Goal: Task Accomplishment & Management: Use online tool/utility

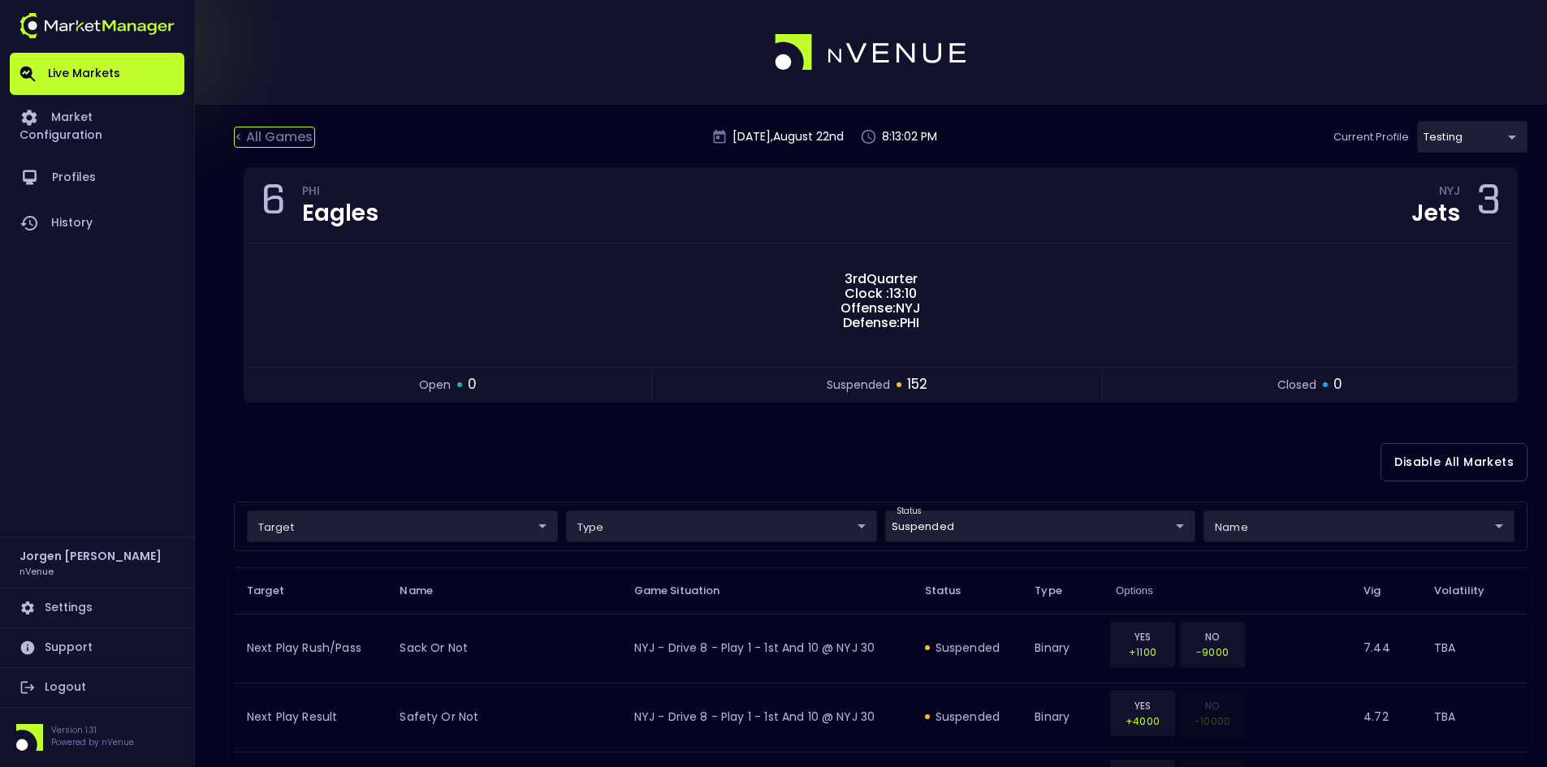
click at [291, 136] on div "< All Games" at bounding box center [274, 137] width 81 height 21
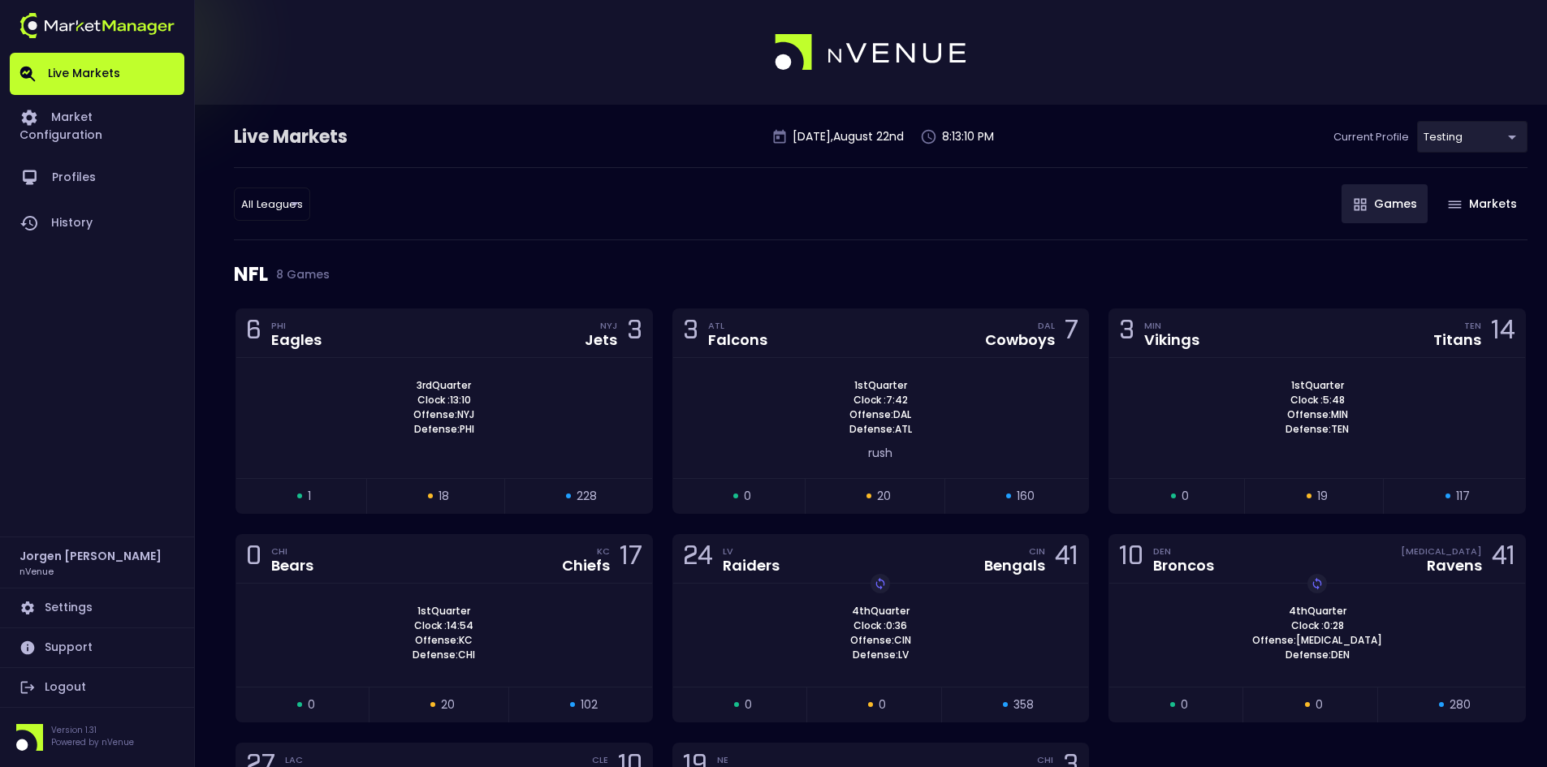
click at [924, 217] on div "All Leagues all leagues ​ Games Markets" at bounding box center [880, 203] width 1293 height 73
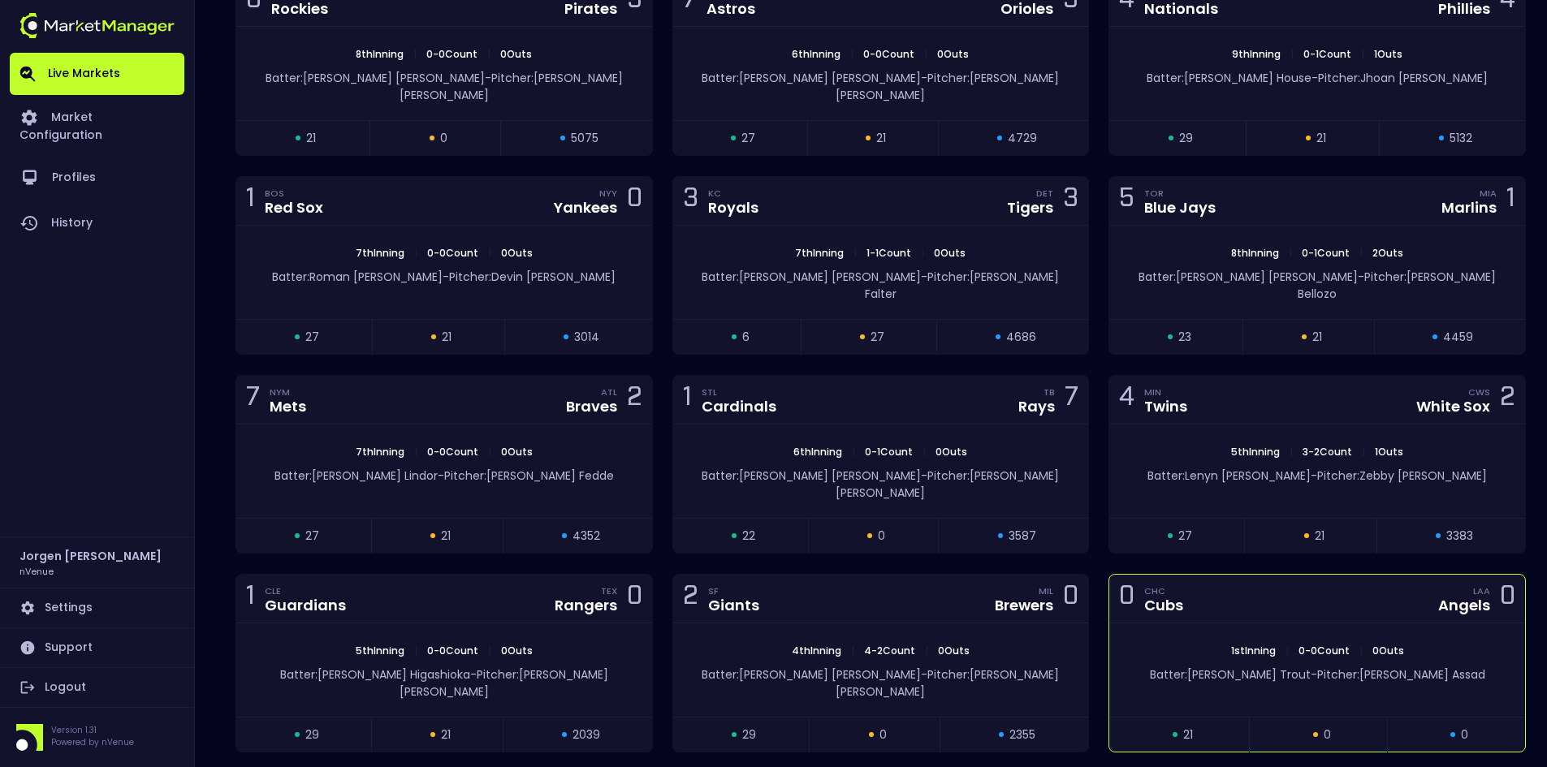
scroll to position [2923, 0]
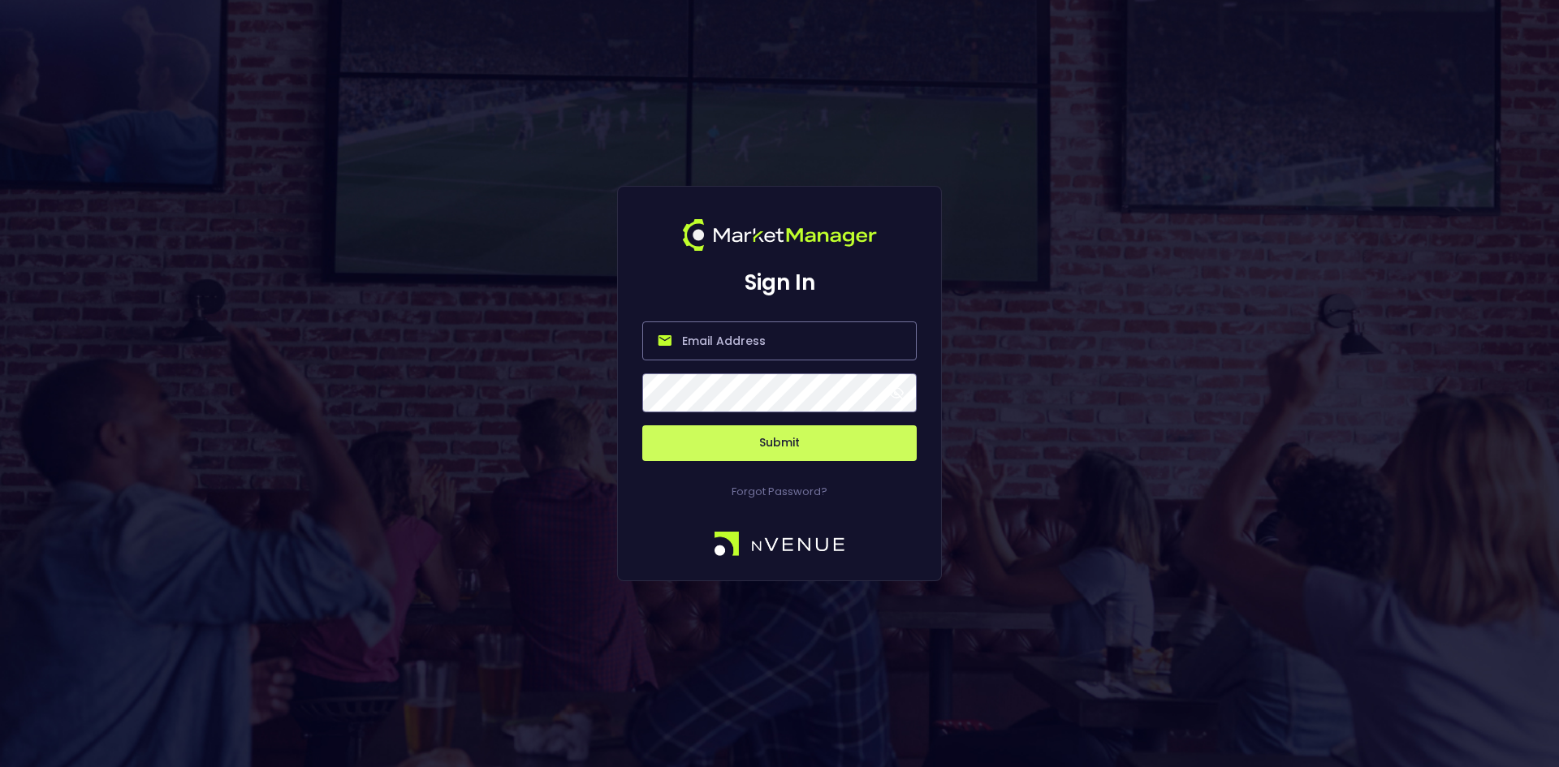
click at [740, 328] on input "email" at bounding box center [779, 340] width 274 height 39
type input "[EMAIL_ADDRESS][DOMAIN_NAME]"
click at [774, 446] on button "Submit" at bounding box center [779, 443] width 274 height 36
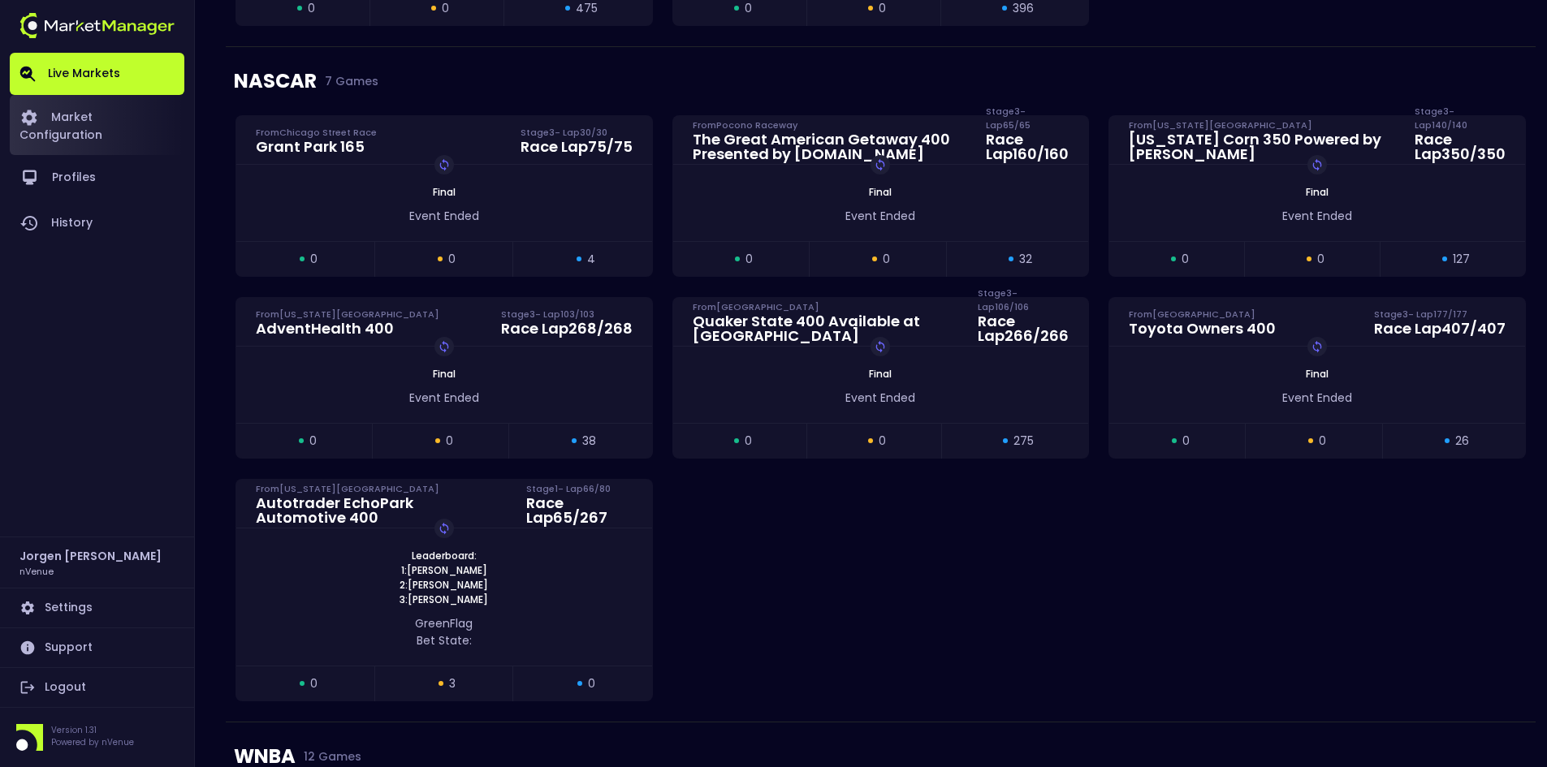
scroll to position [974, 0]
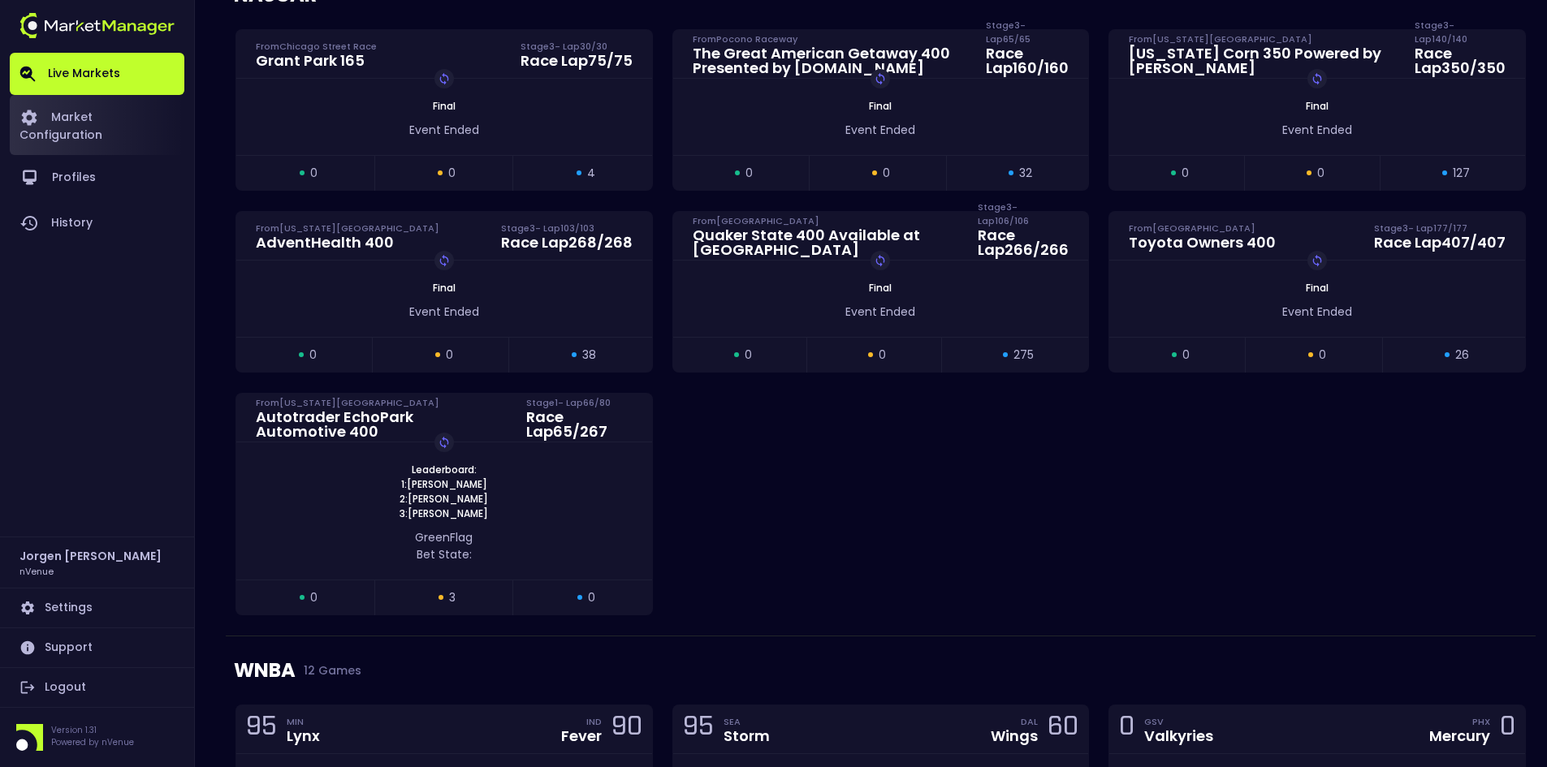
click at [92, 117] on link "Market Configuration" at bounding box center [97, 125] width 175 height 60
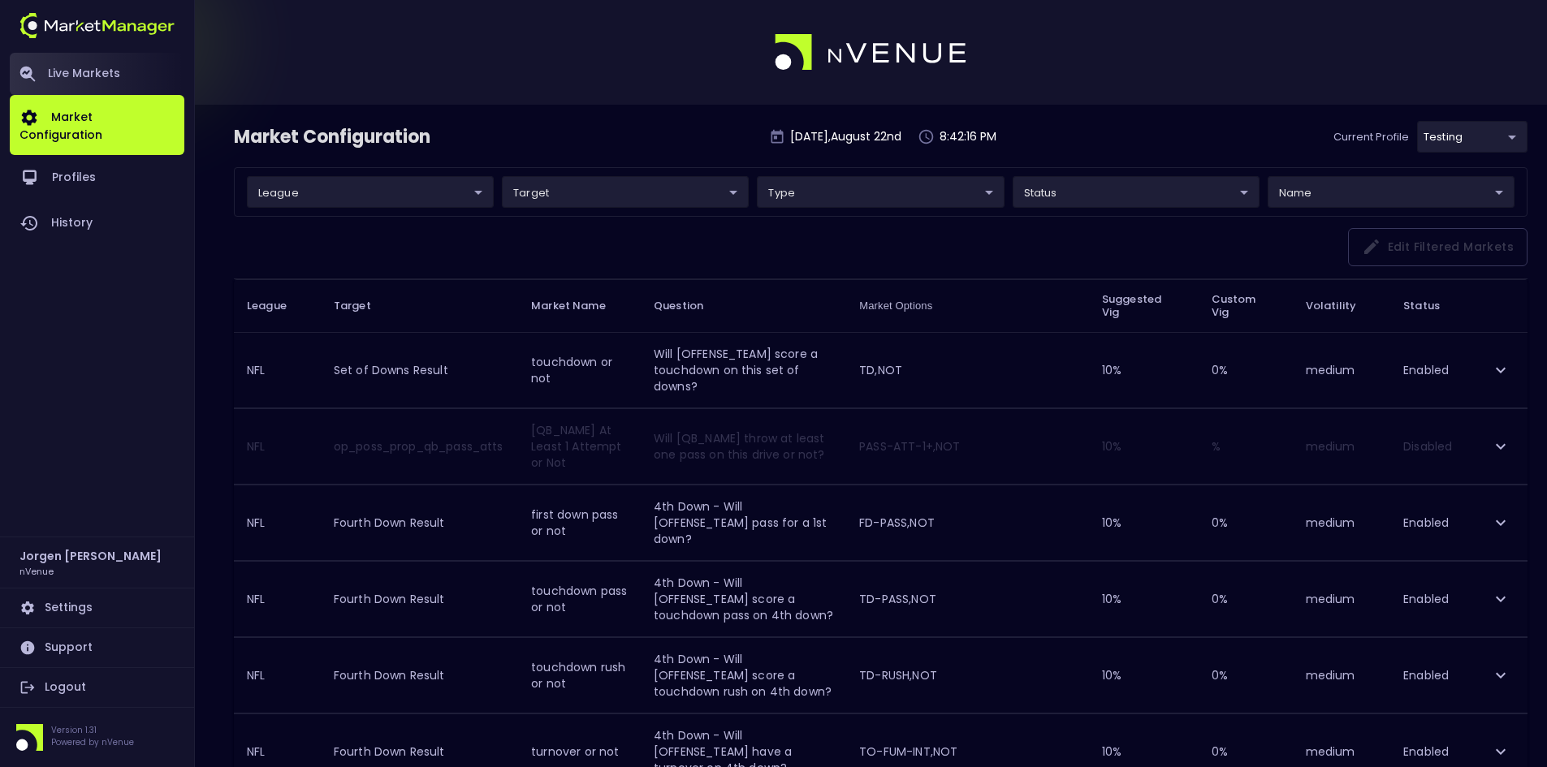
click at [92, 75] on link "Live Markets" at bounding box center [97, 74] width 175 height 42
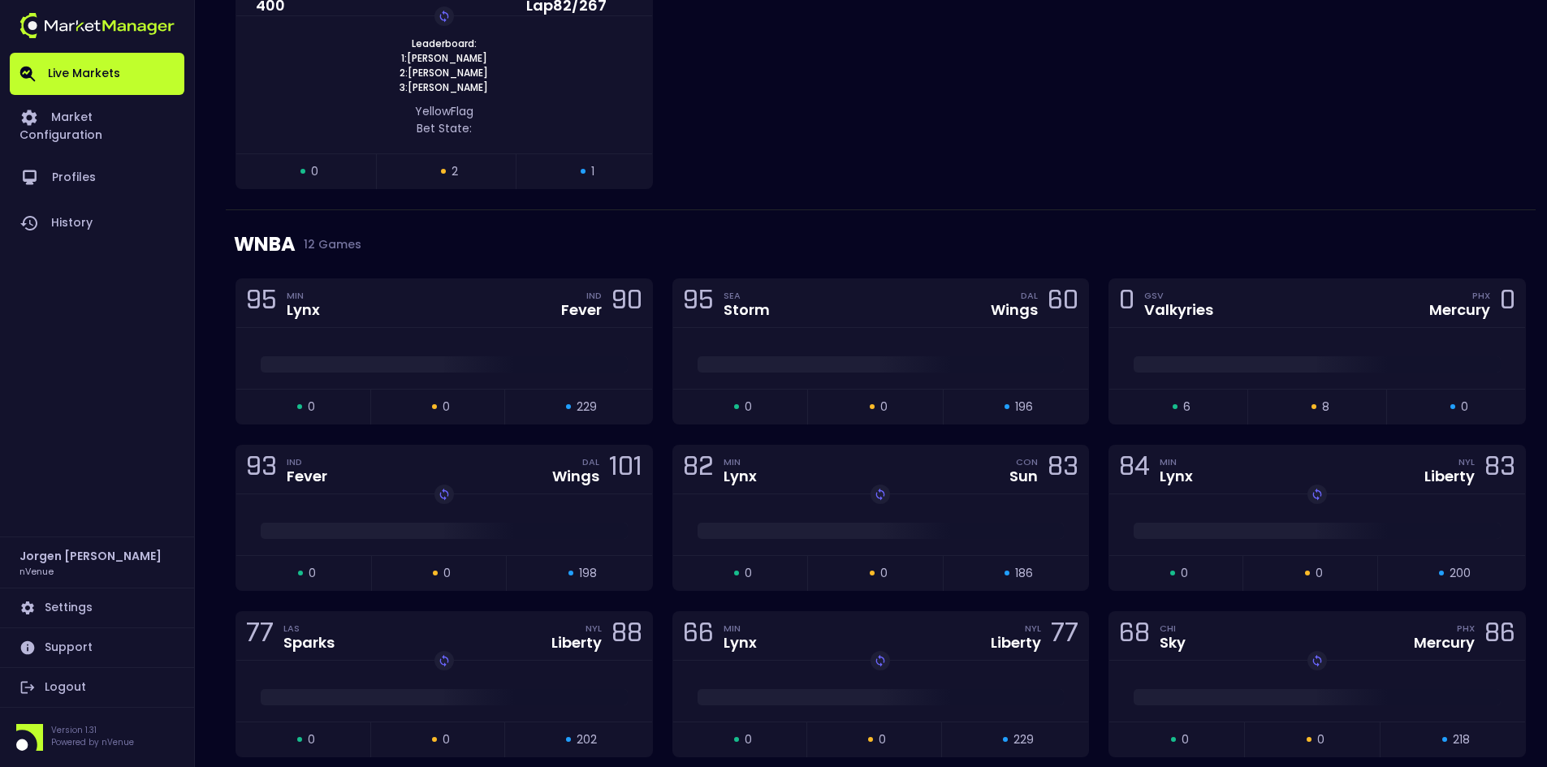
scroll to position [1380, 0]
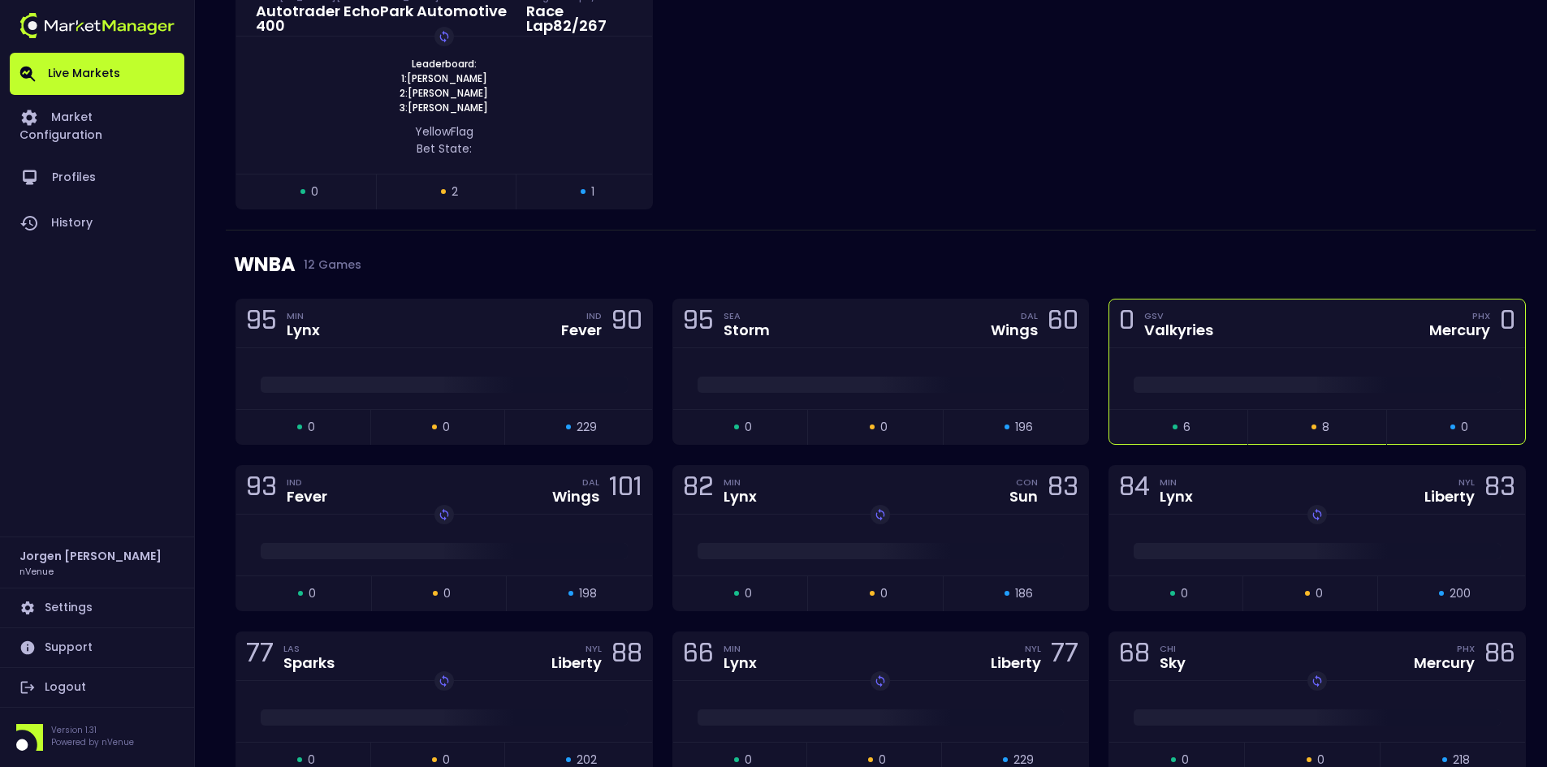
click at [1265, 365] on div at bounding box center [1317, 378] width 416 height 61
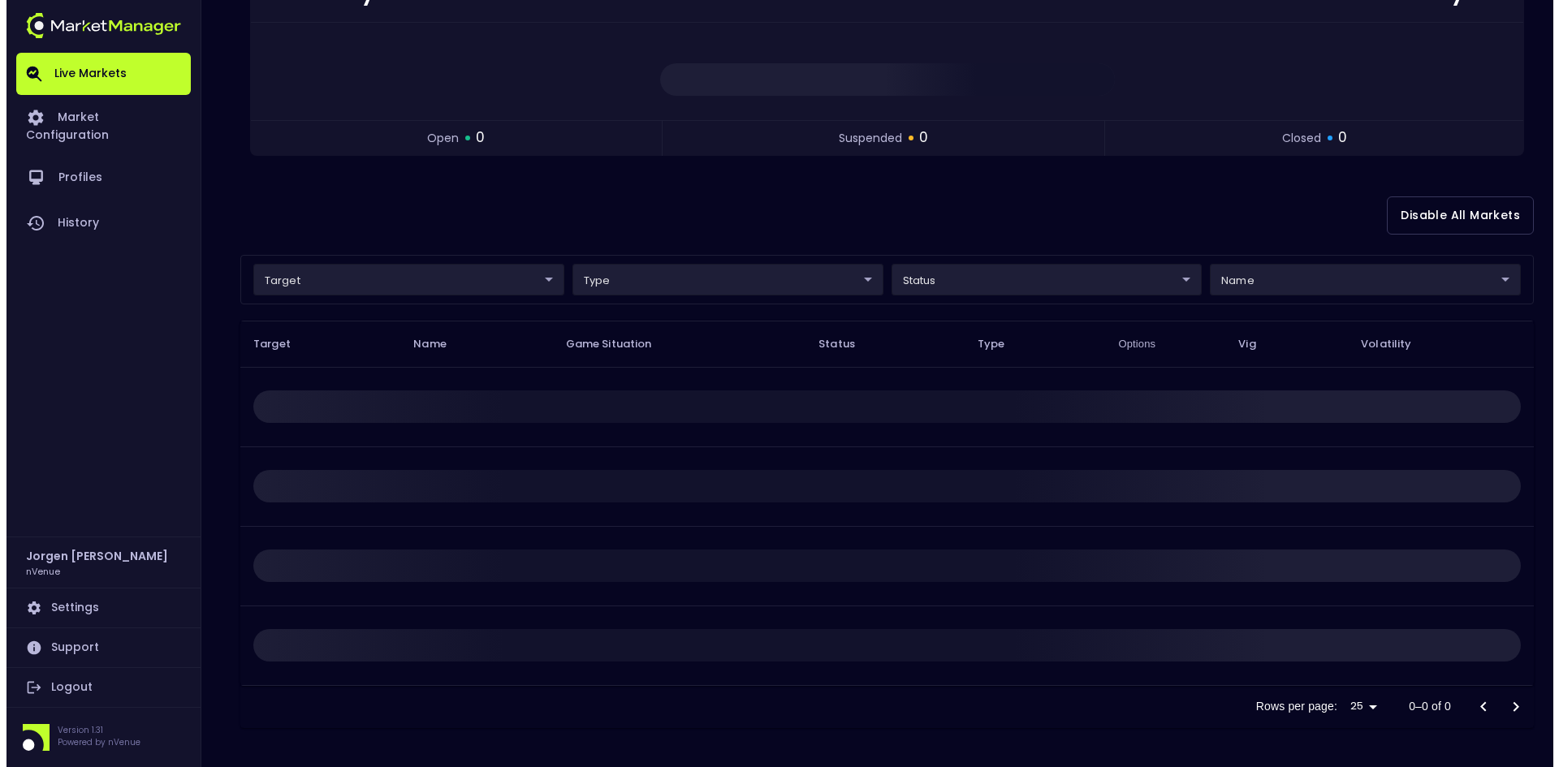
scroll to position [0, 0]
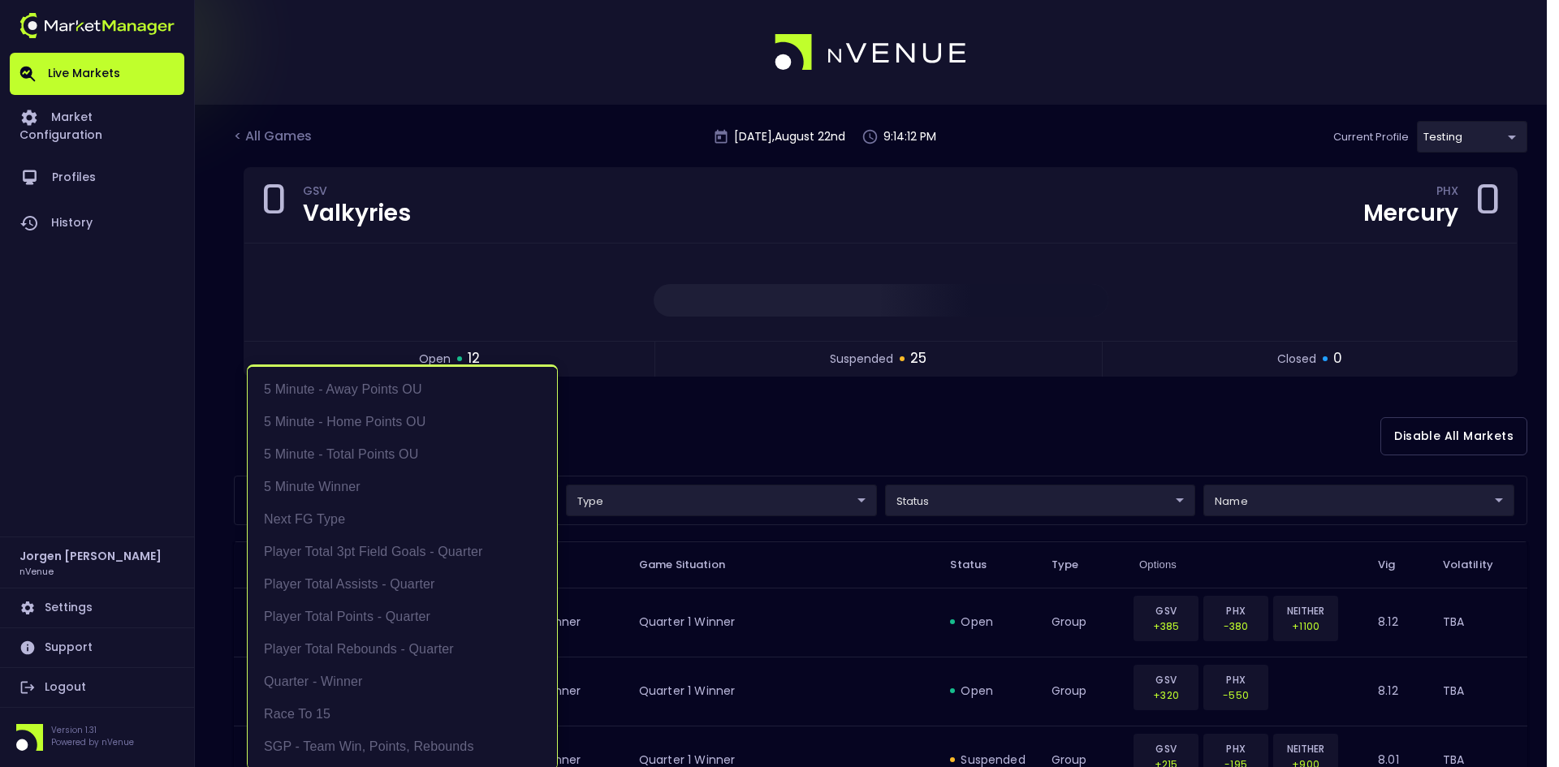
click at [379, 615] on li "Player Total Points - Quarter" at bounding box center [402, 617] width 309 height 32
type input "Player Total Points - Quarter"
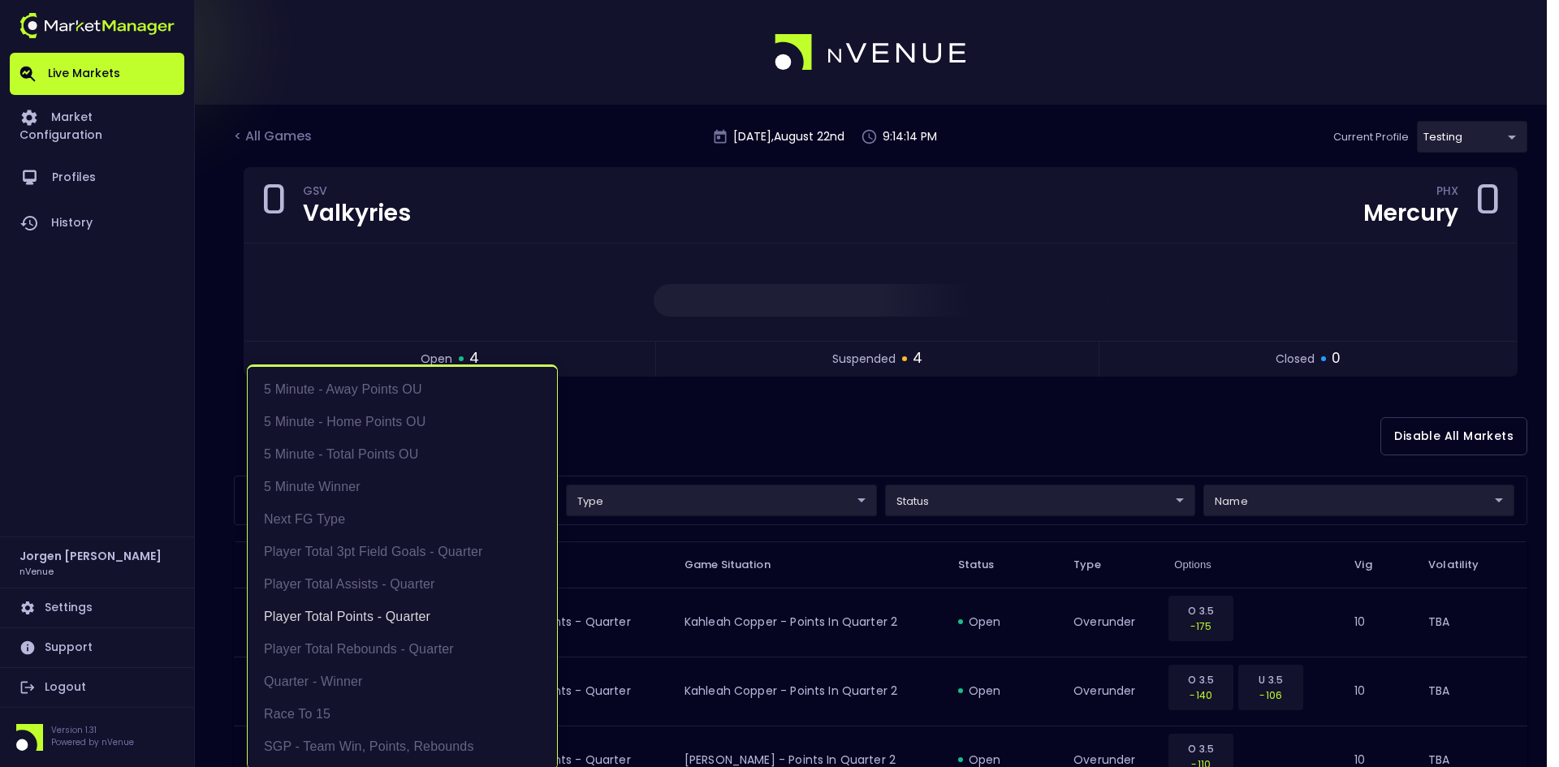
click at [745, 405] on div at bounding box center [779, 383] width 1559 height 767
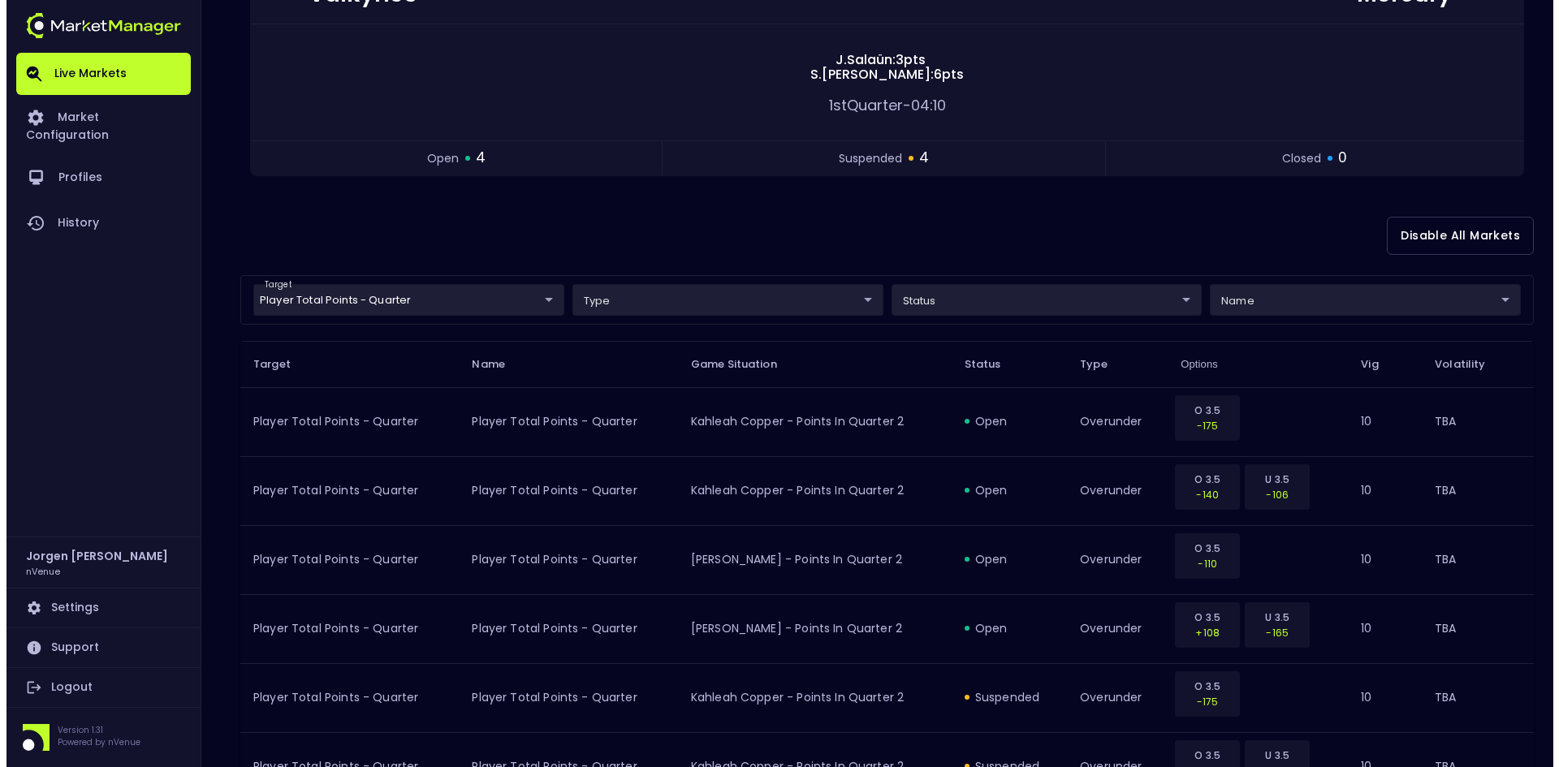
scroll to position [67, 0]
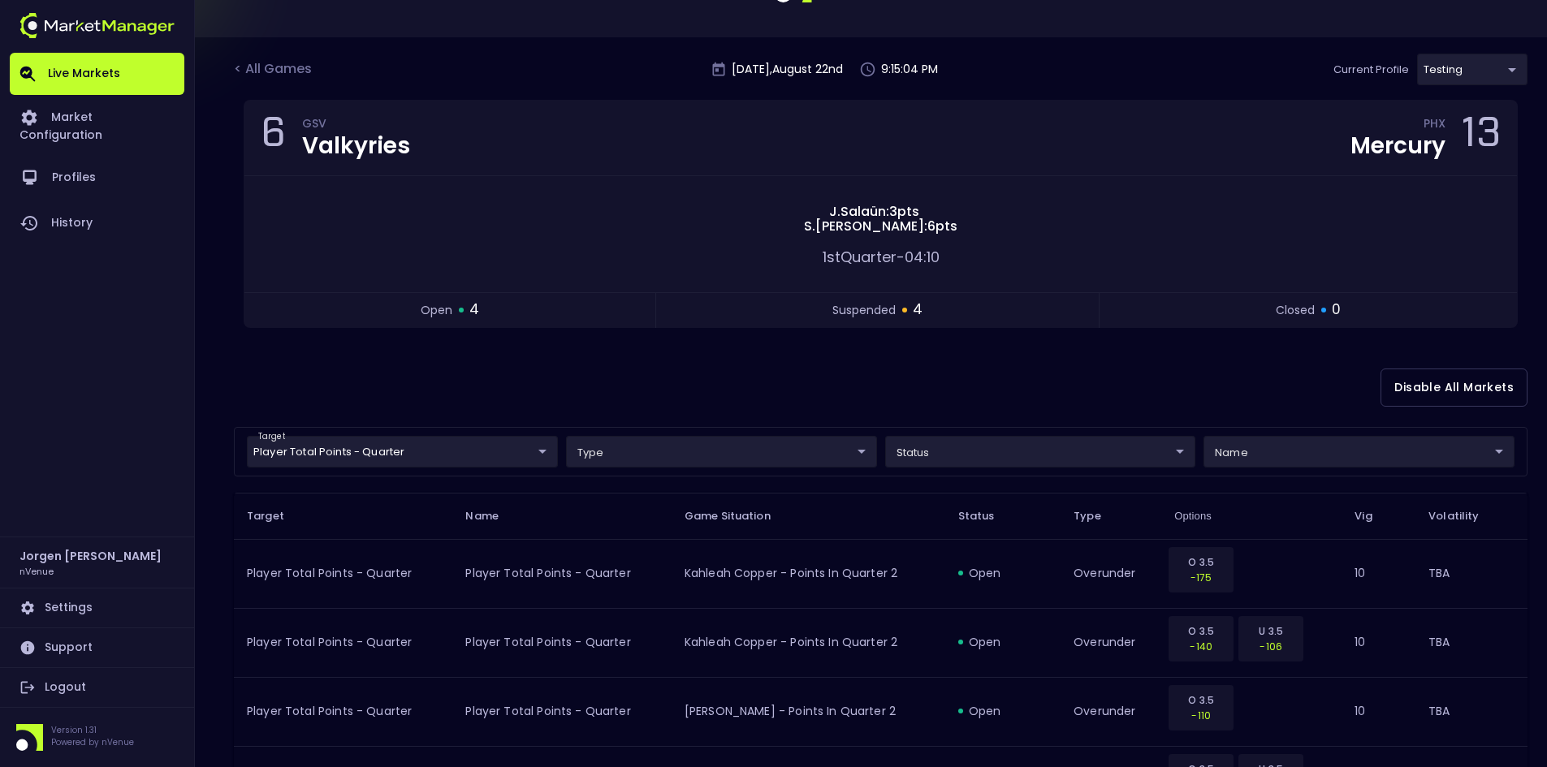
click at [451, 460] on body "Live Markets Market Configuration Profiles History [PERSON_NAME] nVenue Setting…" at bounding box center [773, 553] width 1547 height 1240
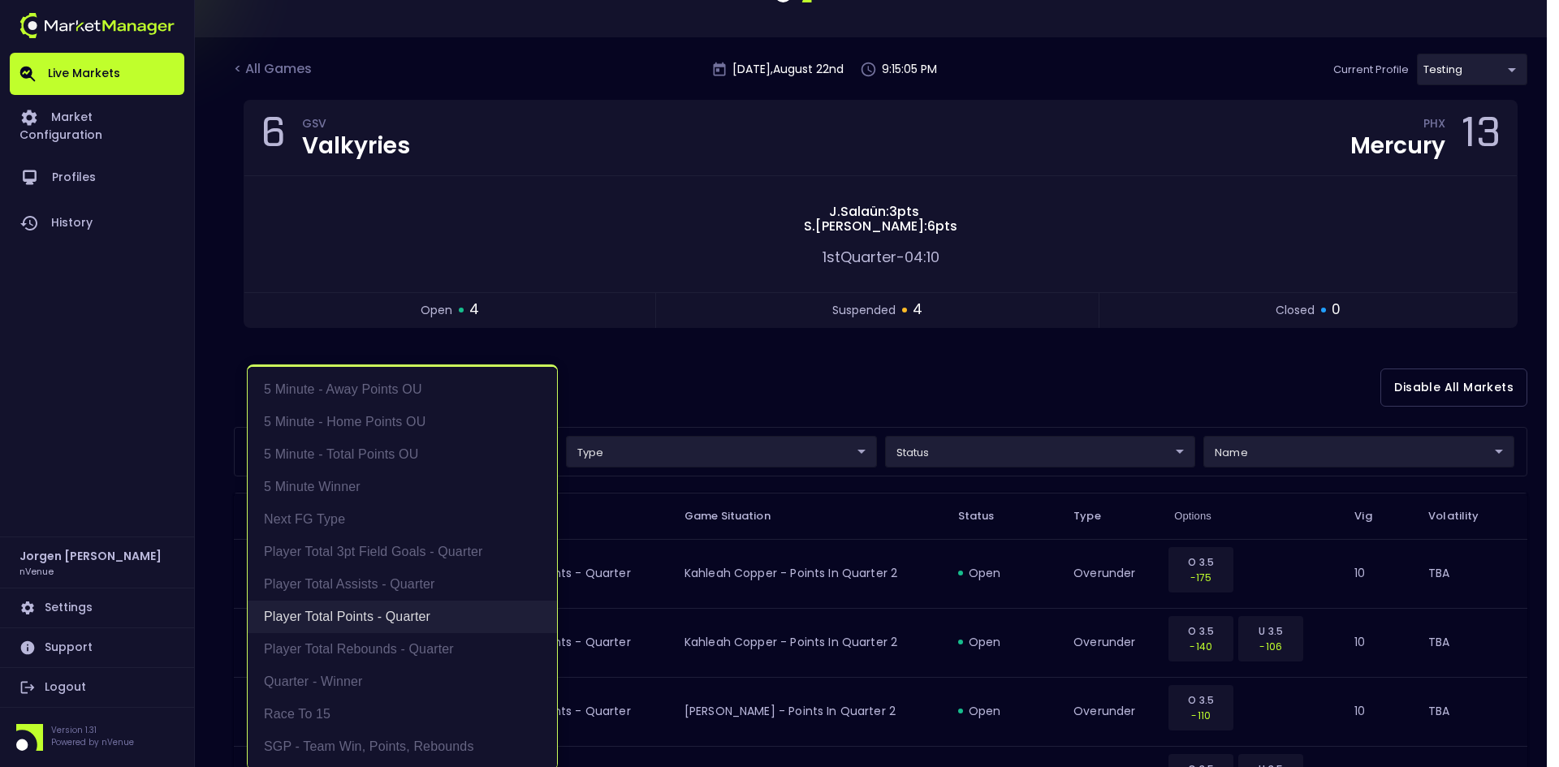
click at [374, 615] on li "Player Total Points - Quarter" at bounding box center [402, 617] width 309 height 32
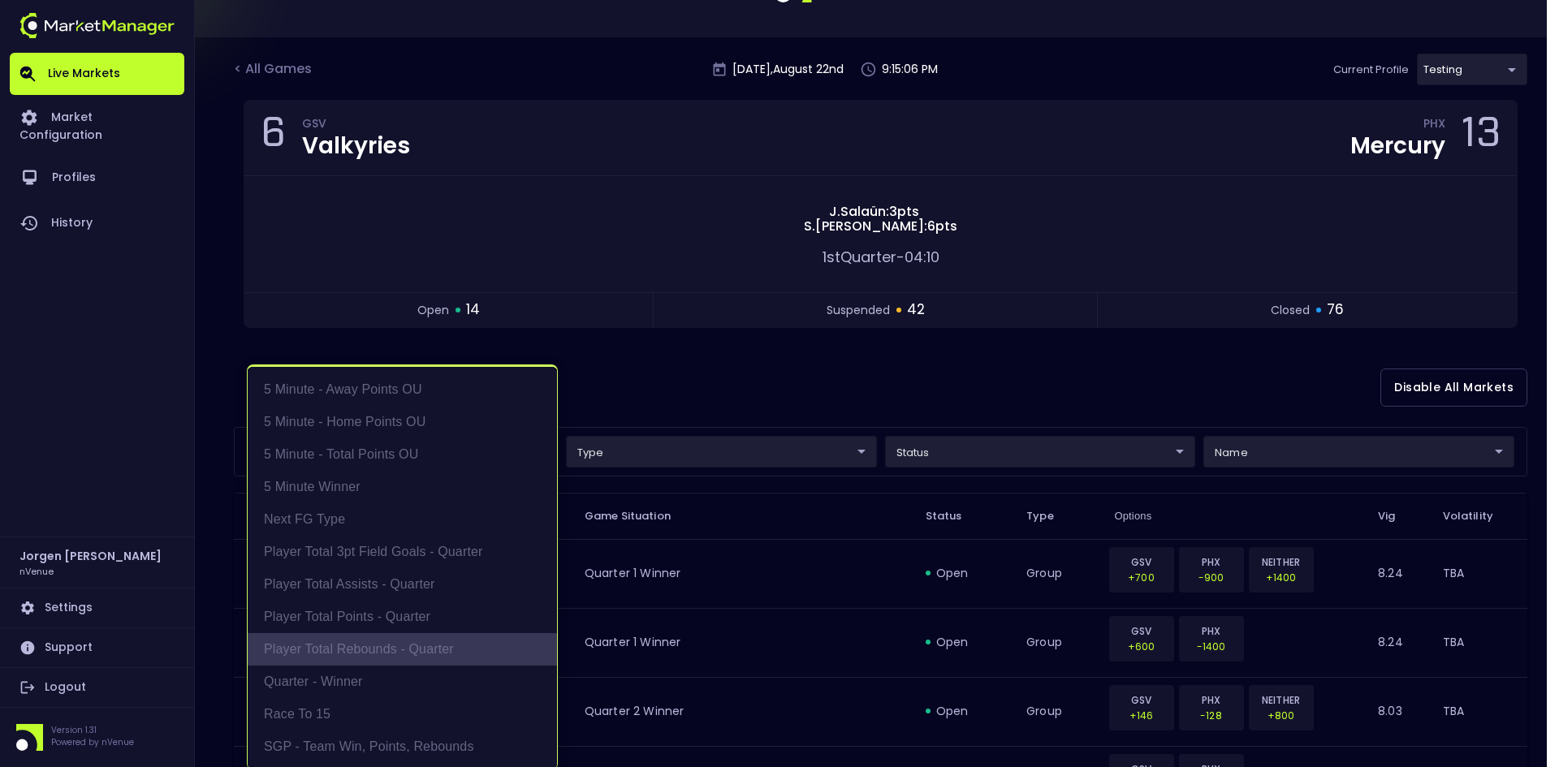
click at [373, 641] on li "Player Total Rebounds - Quarter" at bounding box center [402, 649] width 309 height 32
type input "Player Total Rebounds - Quarter"
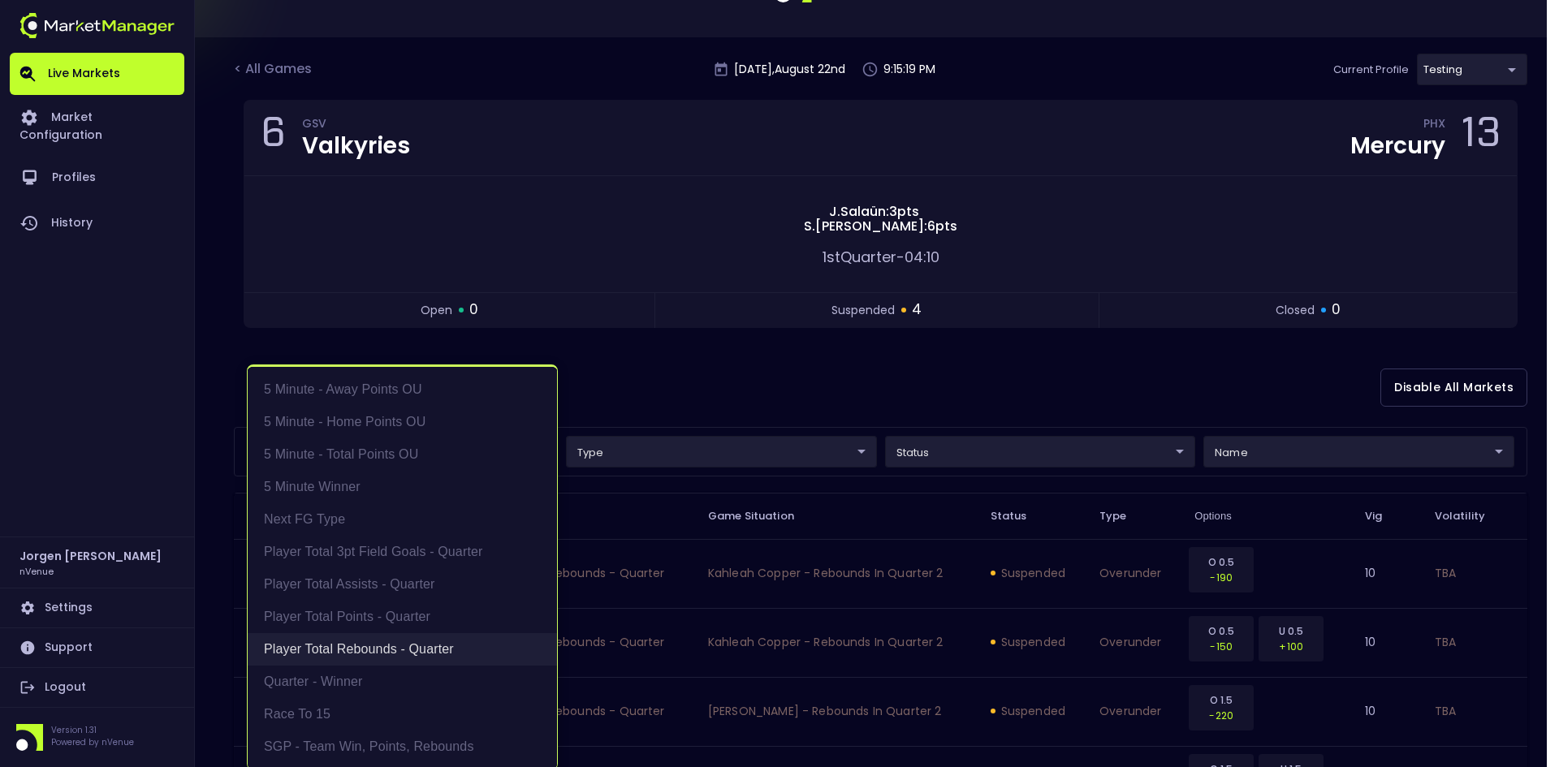
click at [385, 650] on li "Player Total Rebounds - Quarter" at bounding box center [402, 649] width 309 height 32
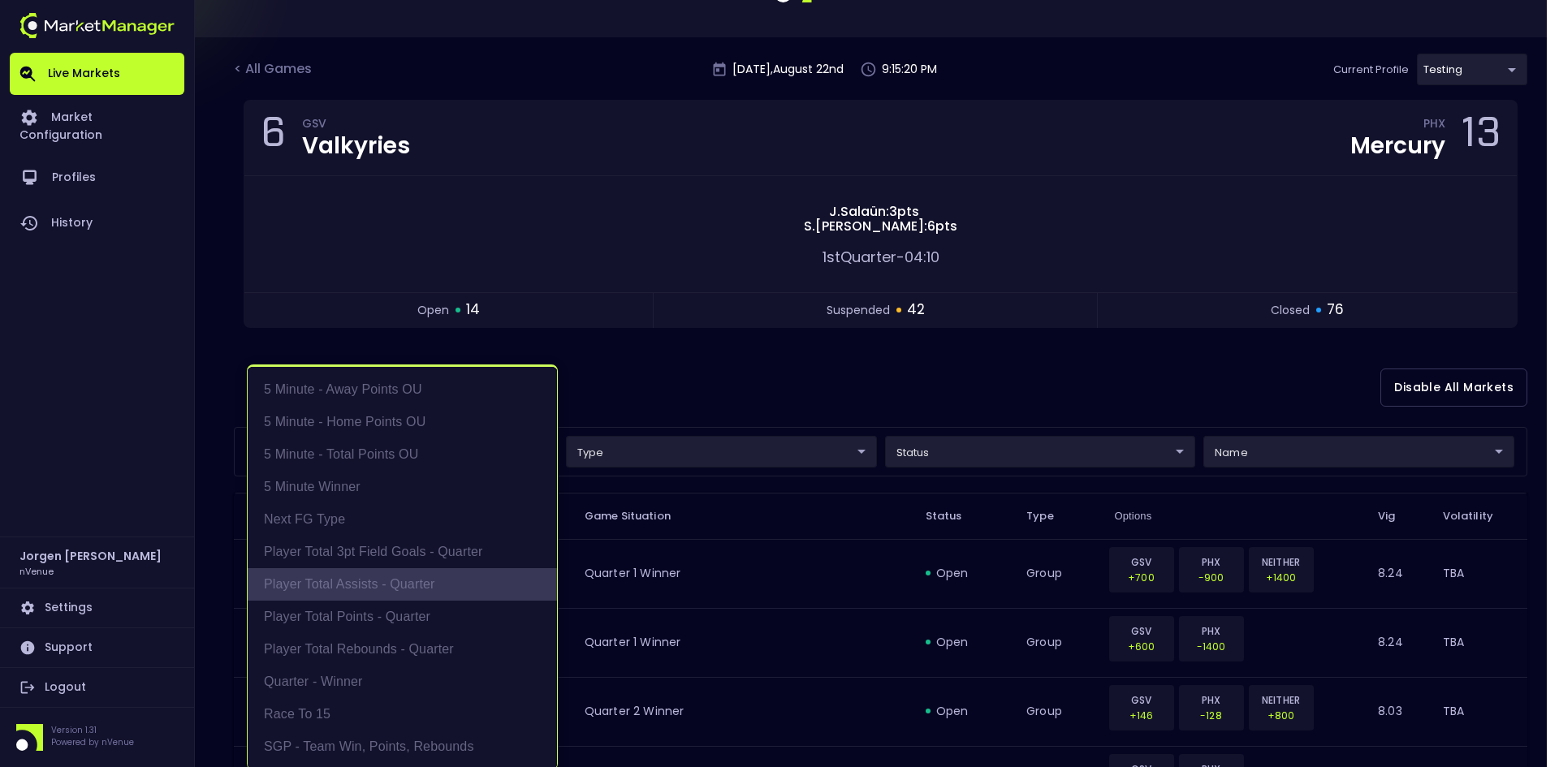
click at [366, 583] on li "Player Total Assists - Quarter" at bounding box center [402, 584] width 309 height 32
type input "Player Total Assists - Quarter"
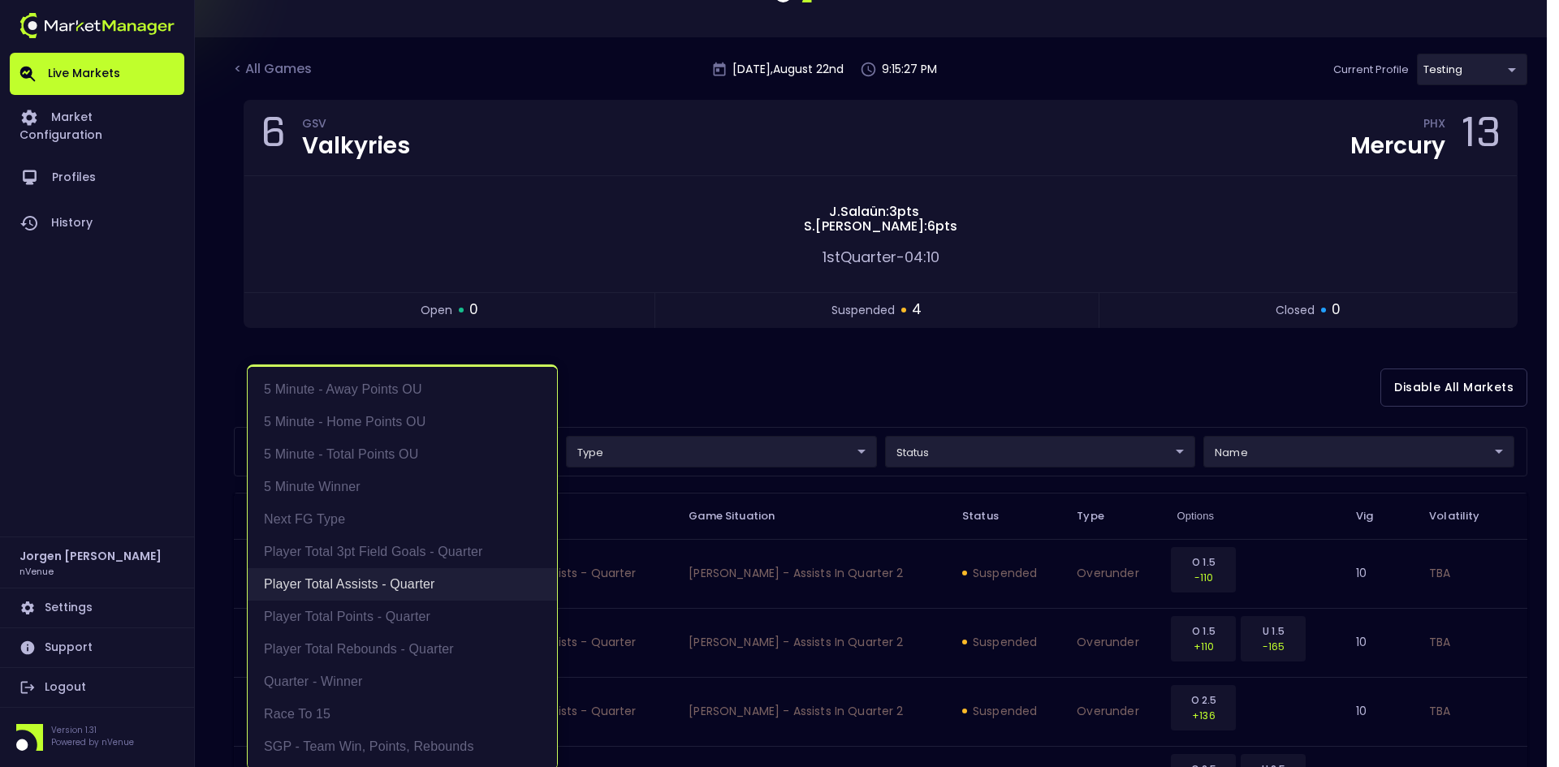
click at [370, 592] on li "Player Total Assists - Quarter" at bounding box center [402, 584] width 309 height 32
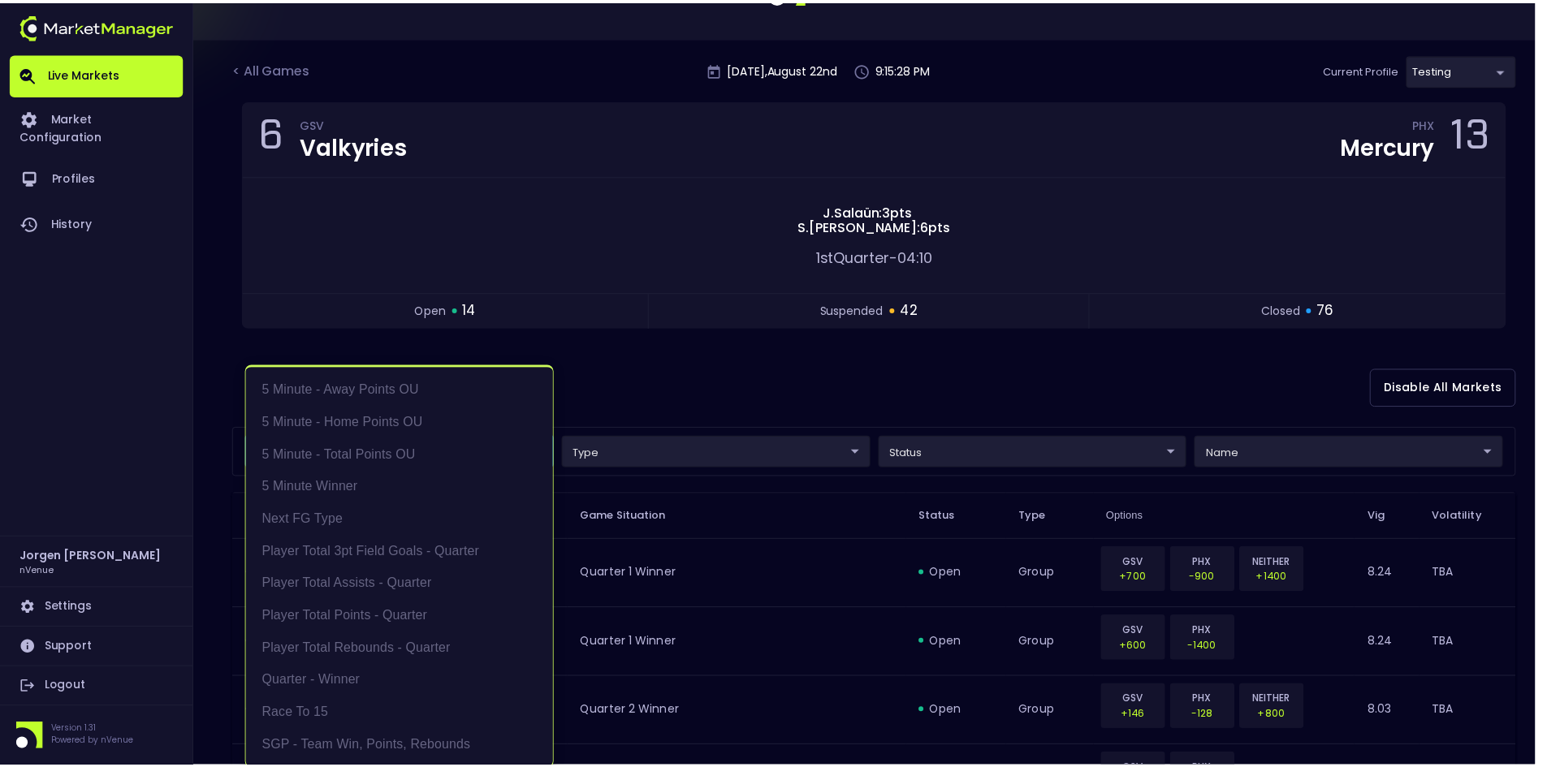
scroll to position [2, 0]
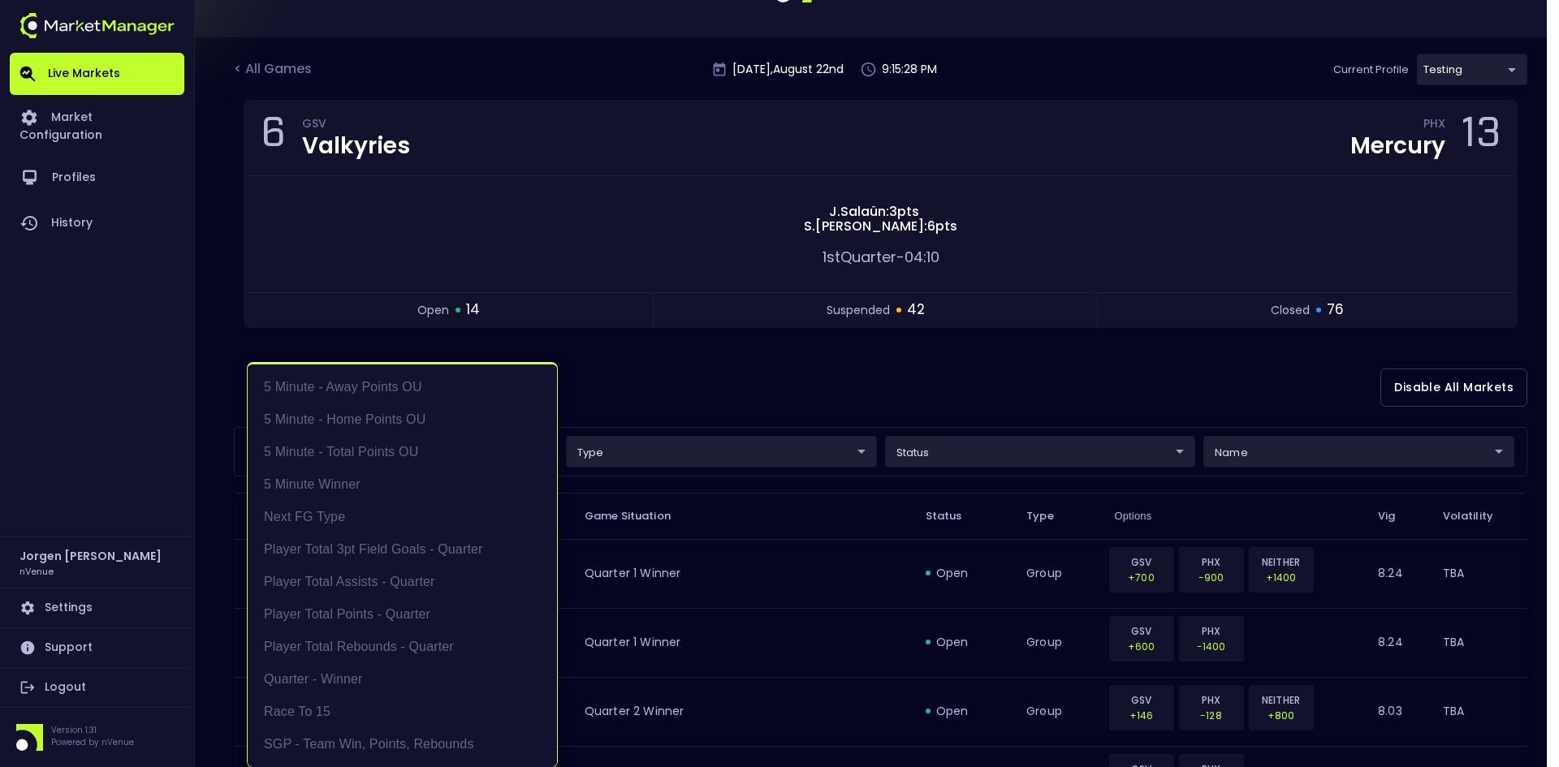
click at [690, 396] on div at bounding box center [779, 383] width 1559 height 767
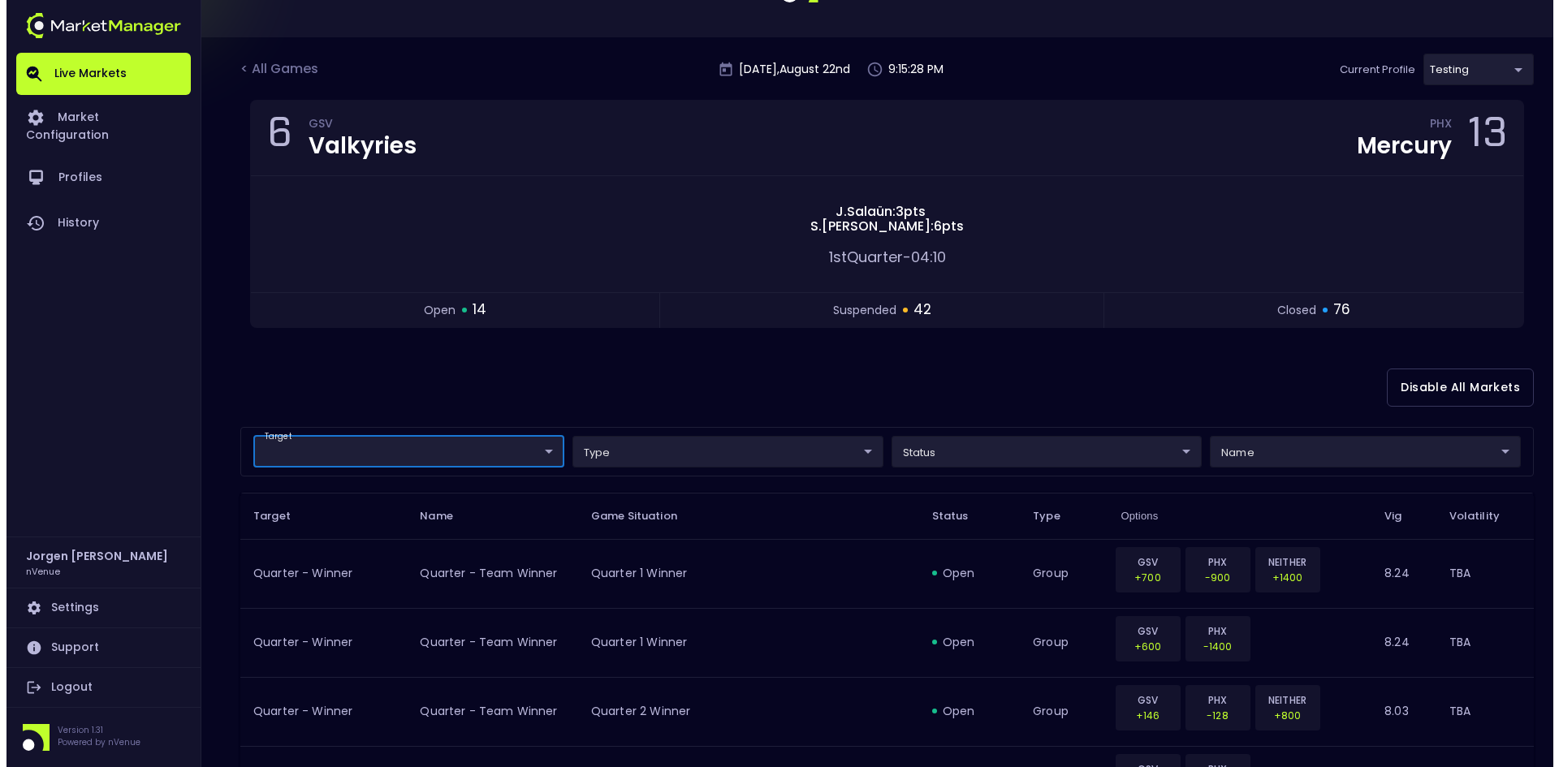
scroll to position [0, 0]
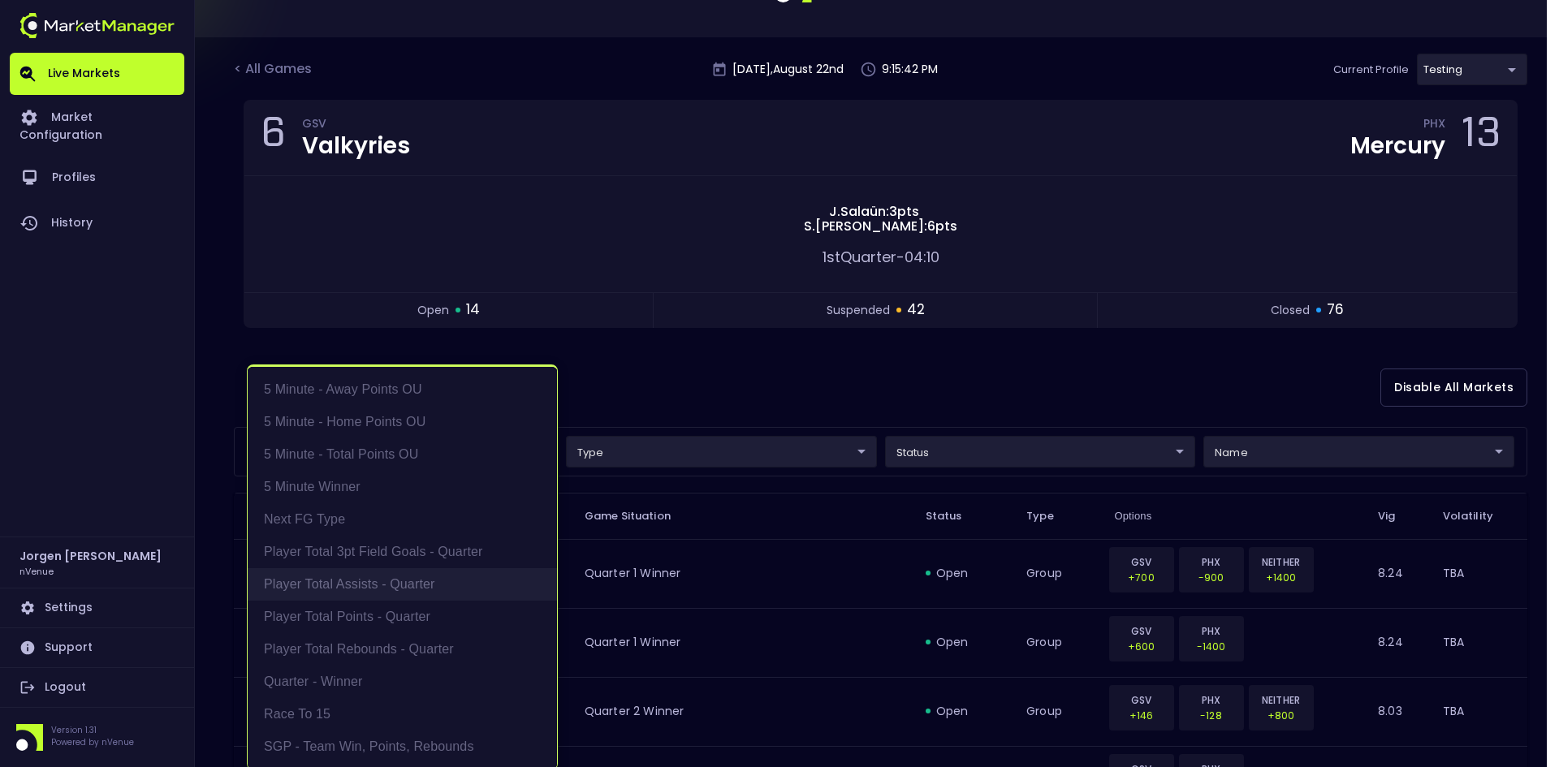
click at [369, 586] on li "Player Total Assists - Quarter" at bounding box center [402, 584] width 309 height 32
type input "Player Total Assists - Quarter"
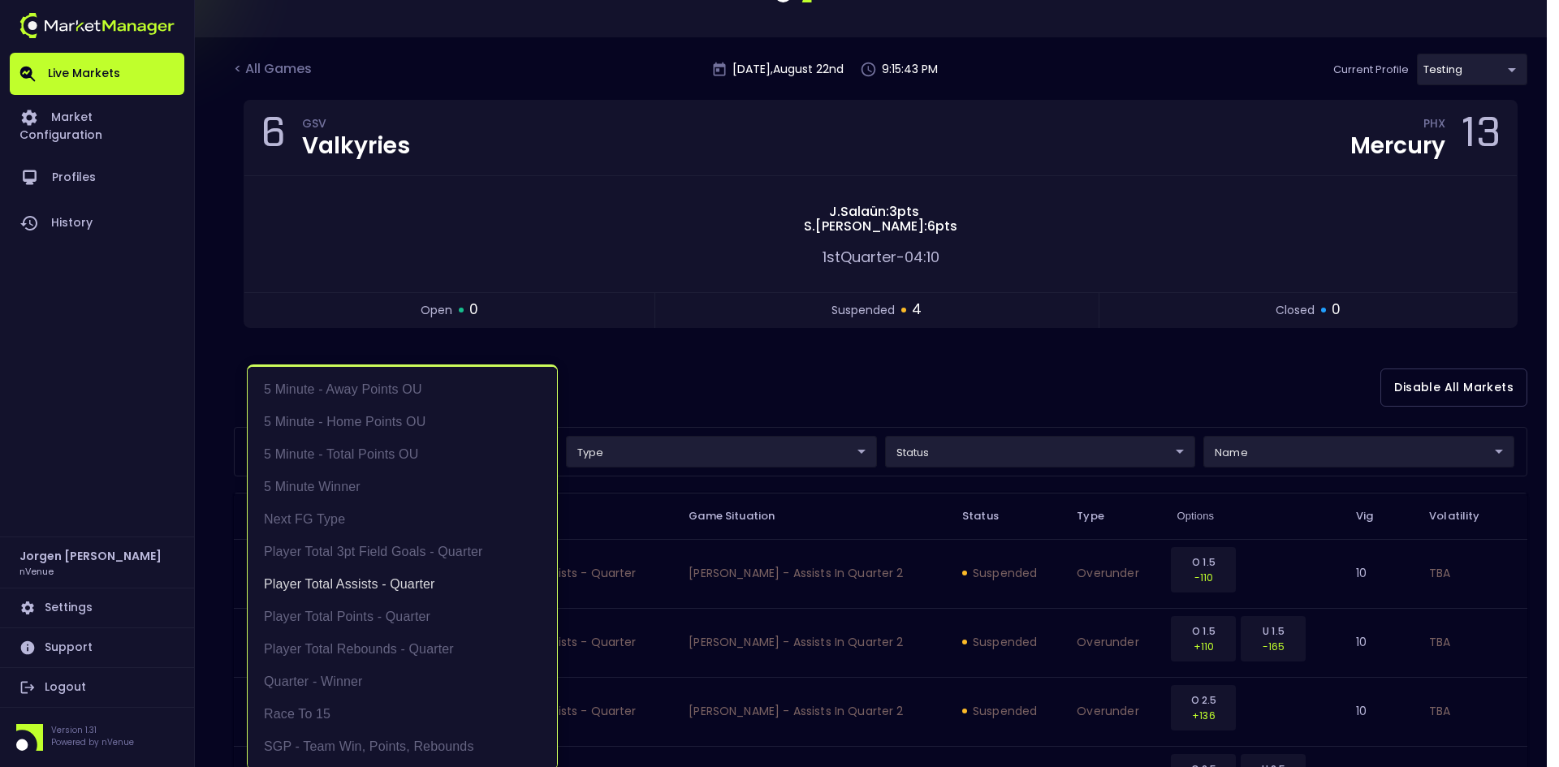
click at [803, 373] on div at bounding box center [779, 383] width 1559 height 767
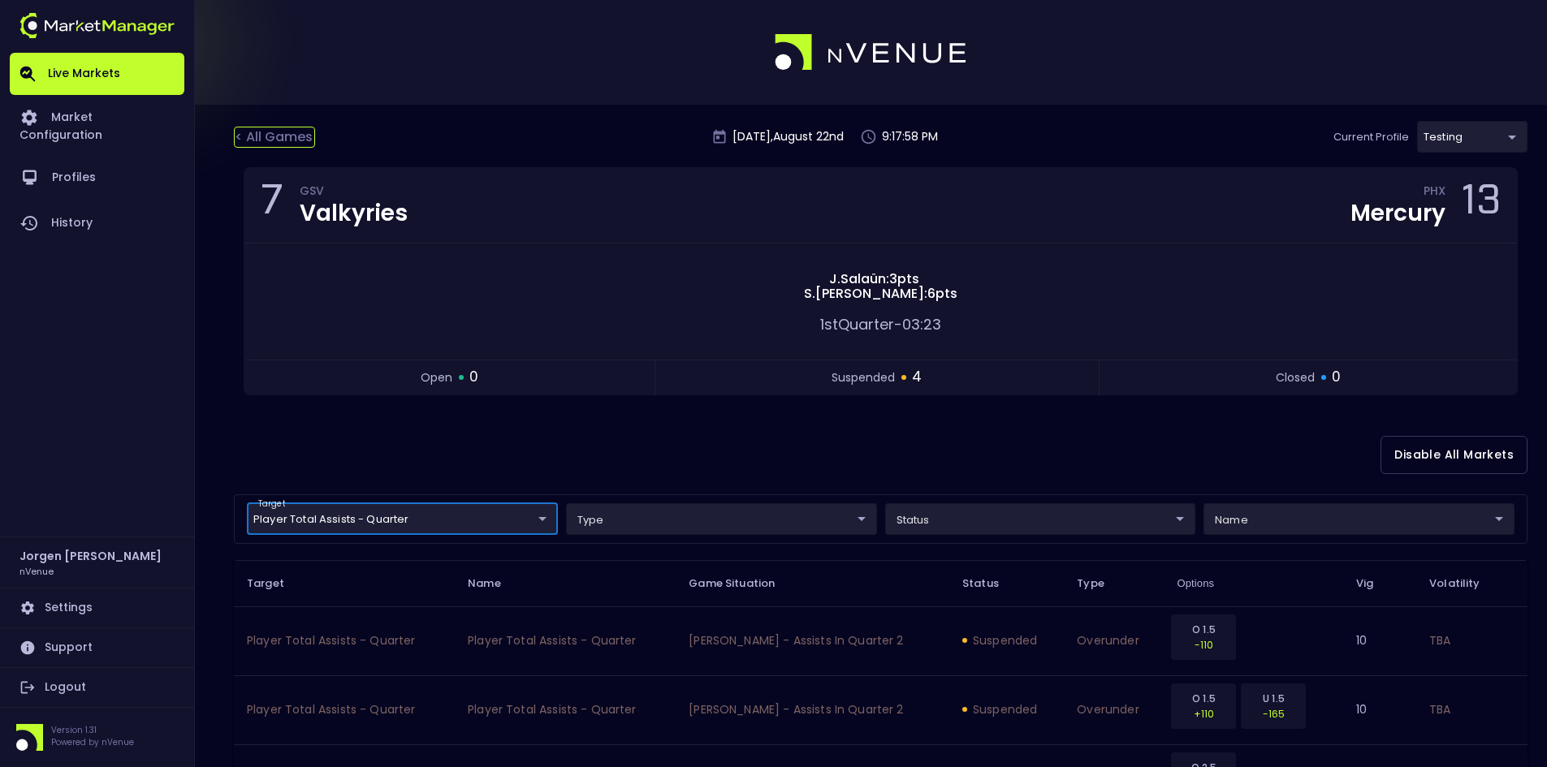
click at [277, 133] on div "< All Games" at bounding box center [274, 137] width 81 height 21
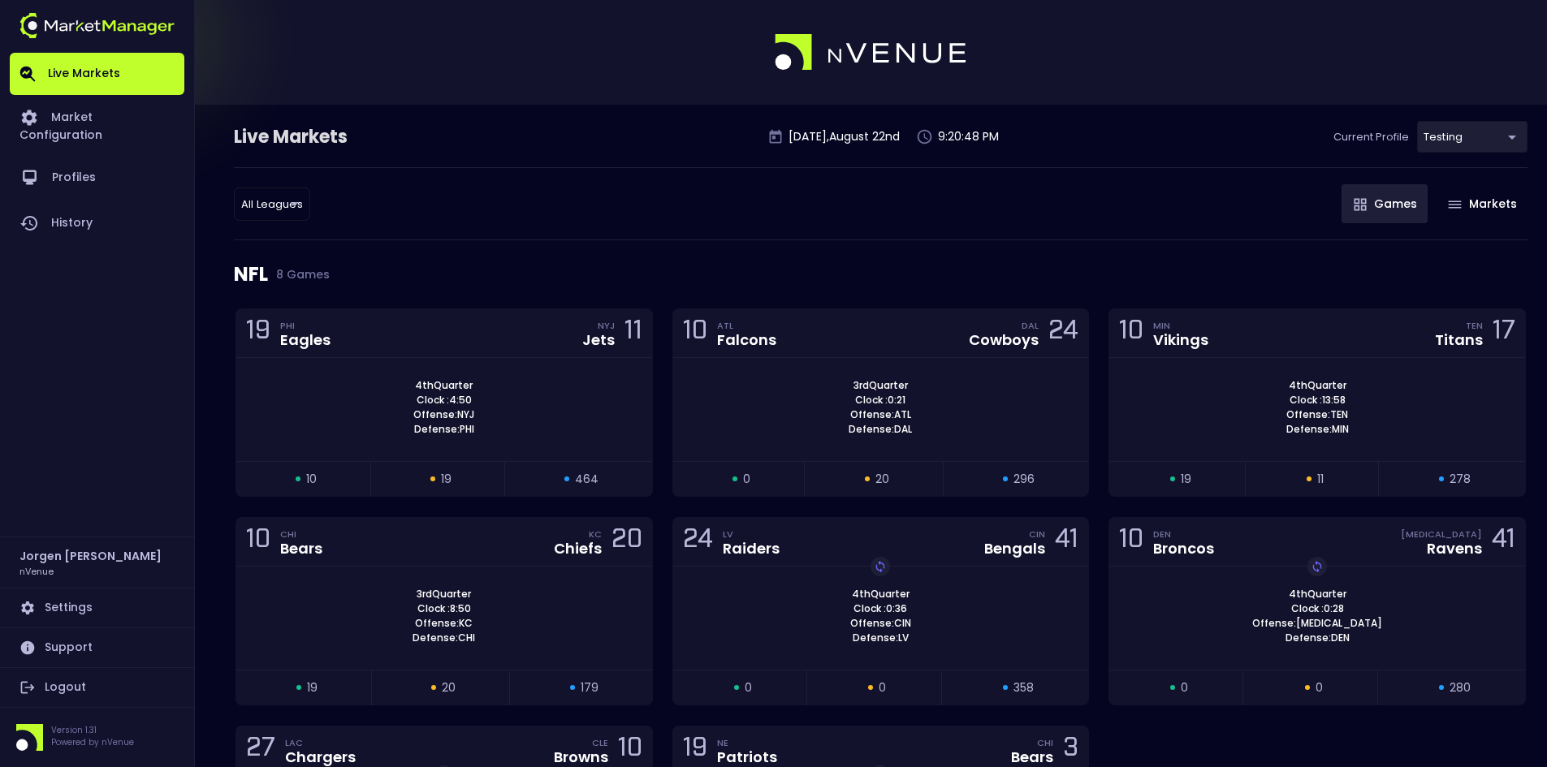
click at [699, 214] on div "All Leagues all leagues ​ Games Markets" at bounding box center [880, 203] width 1293 height 73
